Goal: Information Seeking & Learning: Understand process/instructions

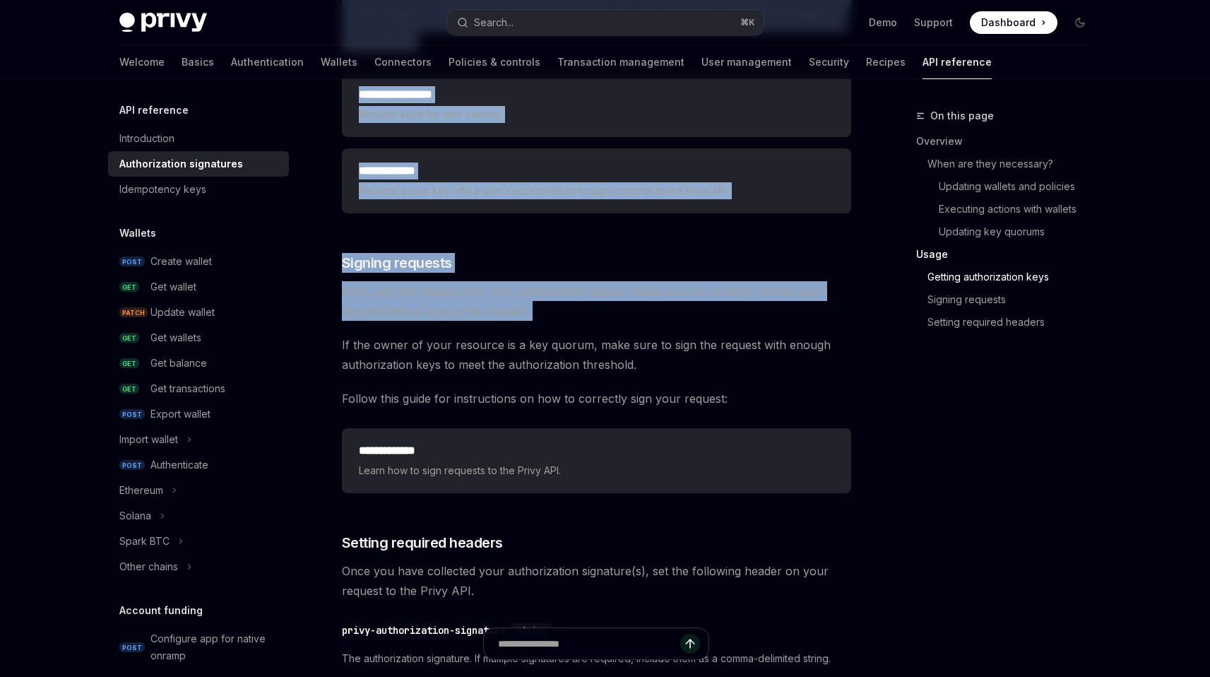
scroll to position [2059, 0]
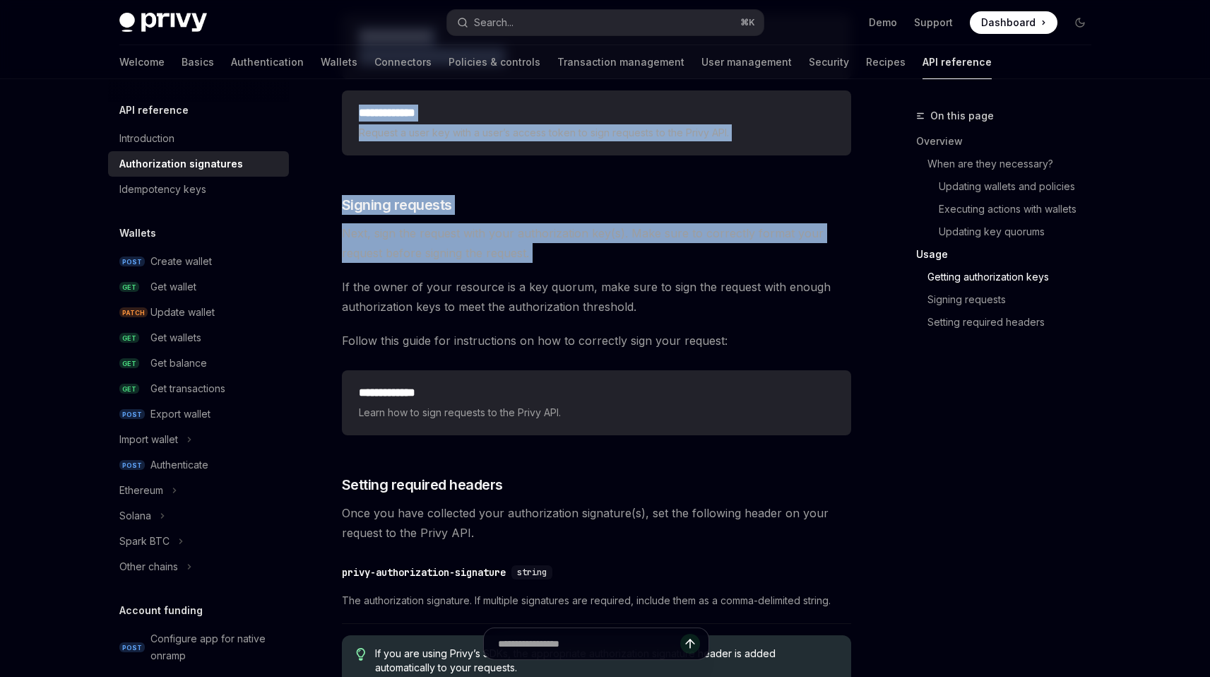
drag, startPoint x: 749, startPoint y: 384, endPoint x: 479, endPoint y: 276, distance: 290.7
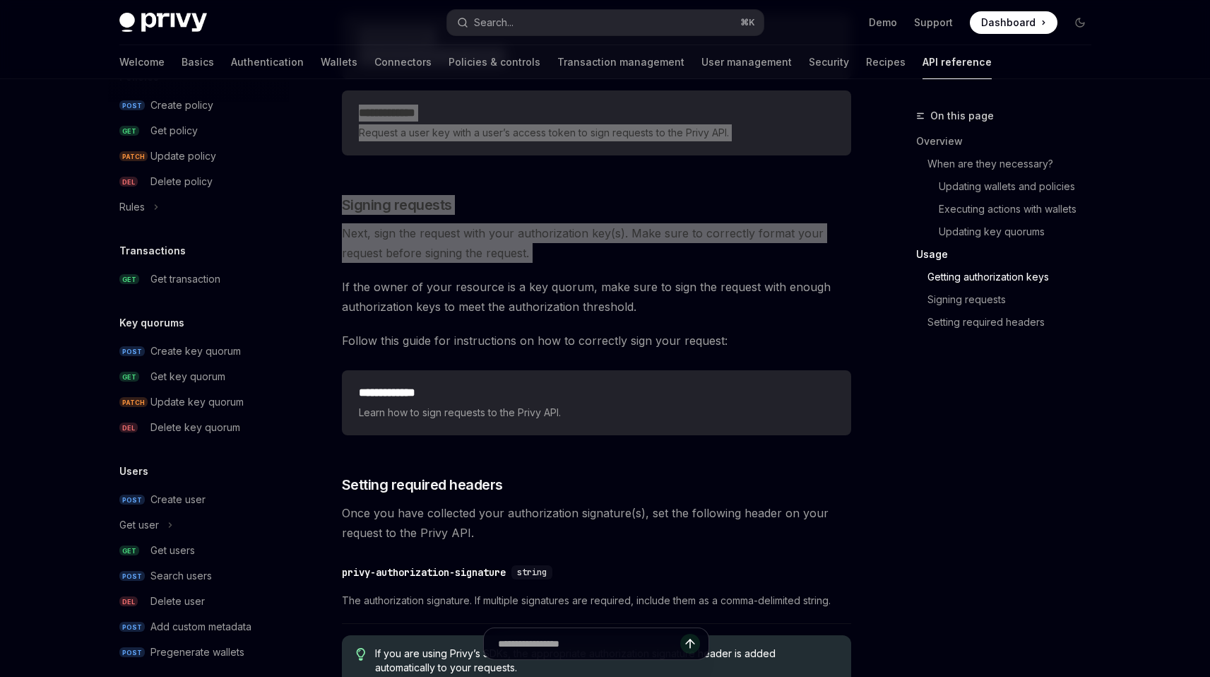
scroll to position [808, 0]
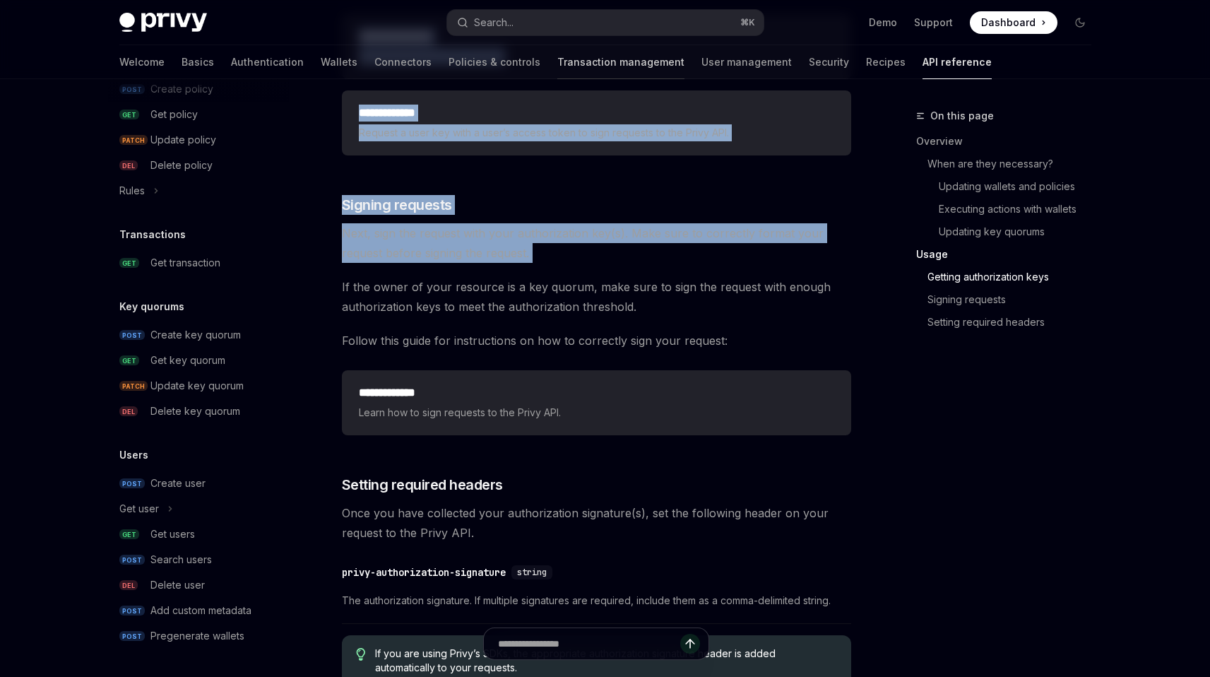
click at [557, 67] on link "Transaction management" at bounding box center [620, 62] width 127 height 34
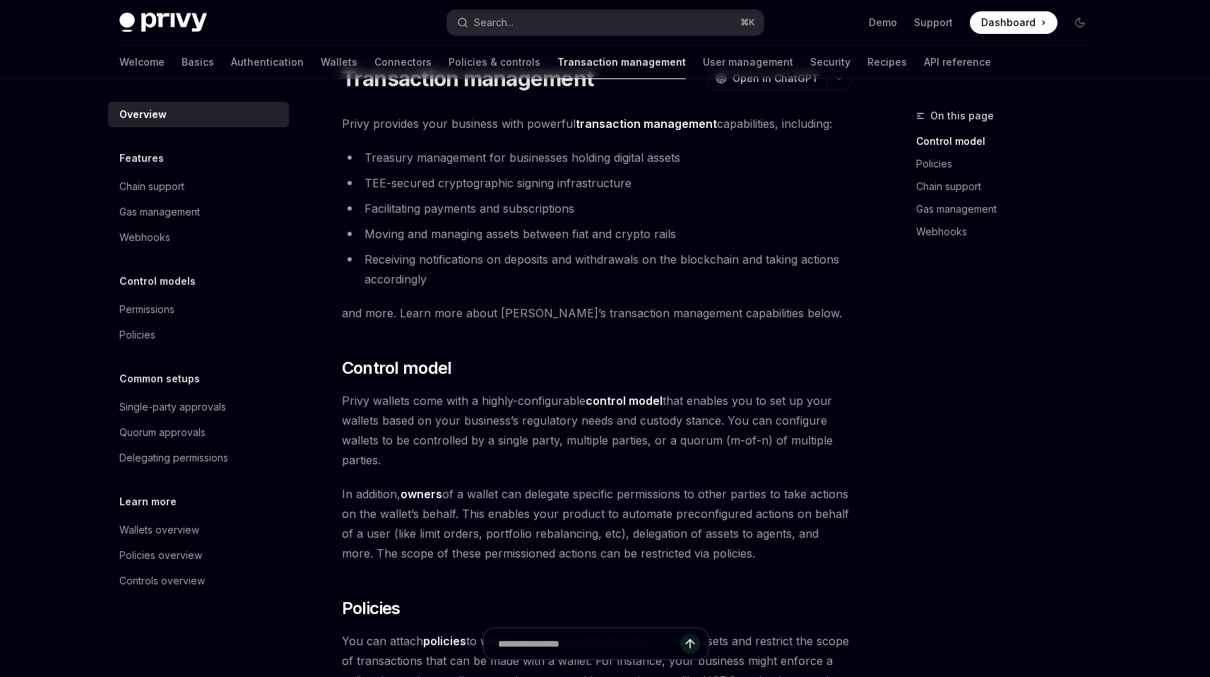
scroll to position [122, 0]
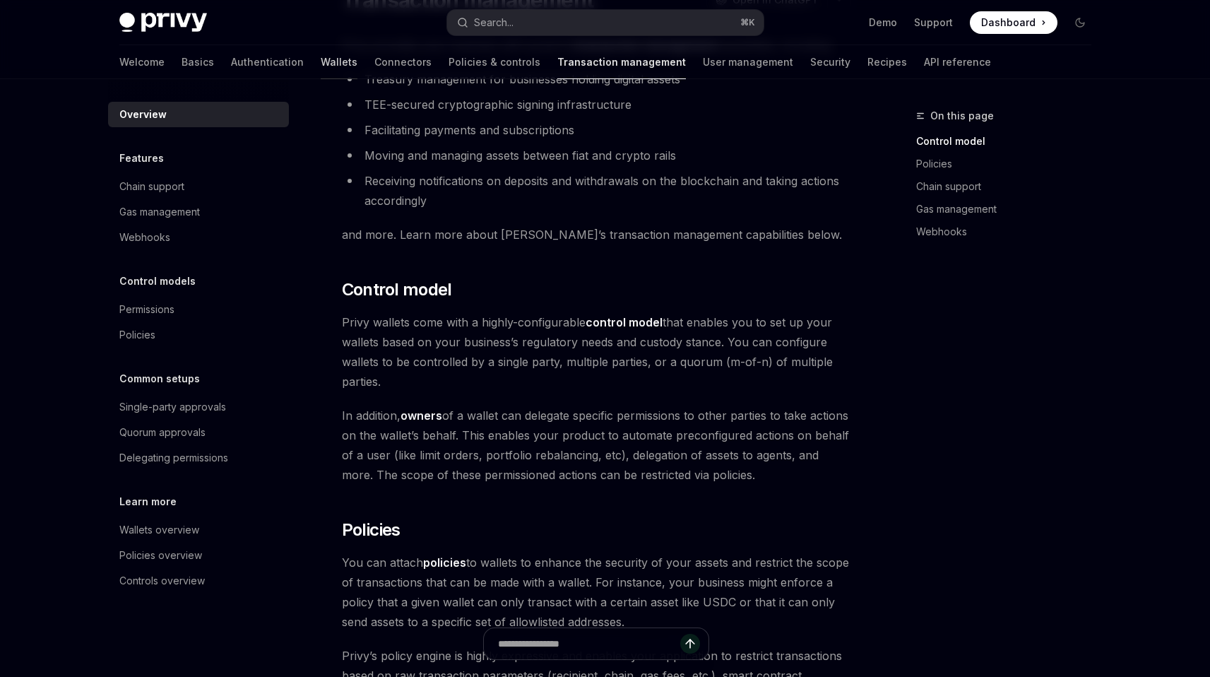
click at [321, 61] on link "Wallets" at bounding box center [339, 62] width 37 height 34
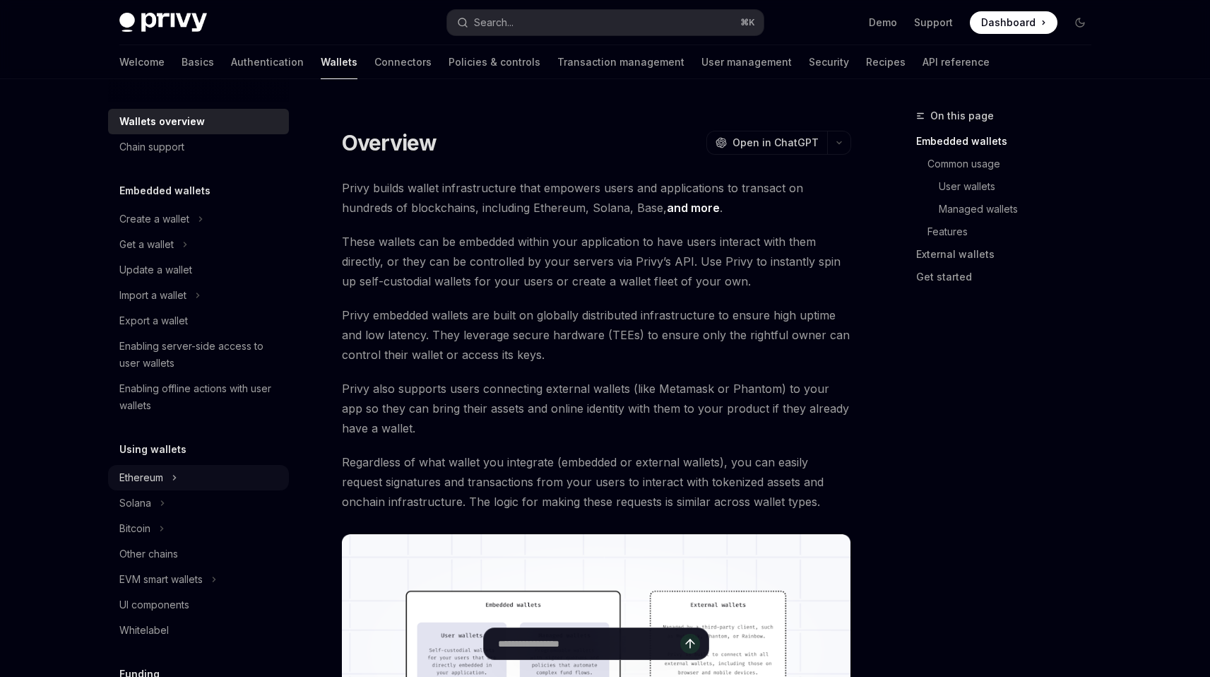
click at [172, 484] on icon at bounding box center [175, 477] width 6 height 17
type textarea "*"
